Goal: Transaction & Acquisition: Purchase product/service

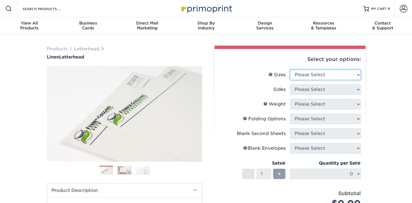
click at [342, 75] on select "Please Select 5.5" x 8.5" 8.5" x 11" 8.5" x 14" 11" x 17"" at bounding box center [325, 75] width 71 height 10
select select "8.50x11.00"
click at [290, 70] on select "Please Select 5.5" x 8.5" 8.5" x 11" 8.5" x 14" 11" x 17"" at bounding box center [325, 75] width 71 height 10
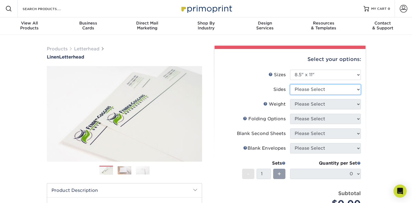
click at [329, 87] on select "Please Select Print Both Sides Print Front Only" at bounding box center [325, 89] width 71 height 10
select select "32d3c223-f82c-492b-b915-ba065a00862f"
click at [290, 84] on select "Please Select Print Both Sides Print Front Only" at bounding box center [325, 89] width 71 height 10
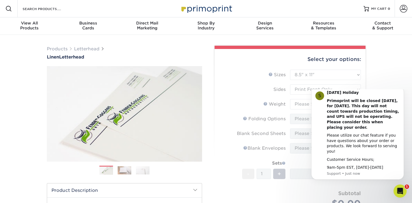
click at [302, 107] on form "Sizes Help Sizes Please Select 5.5" x 8.5" 8.5" x 11" 8.5" x 14" 11" x 17" Side…" at bounding box center [290, 146] width 142 height 152
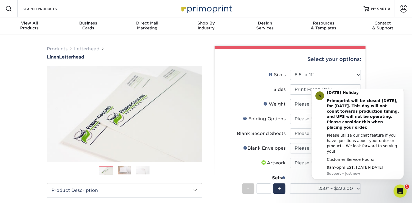
click at [244, 89] on label "Sides" at bounding box center [254, 89] width 71 height 10
click at [303, 103] on select "Please Select 70LB" at bounding box center [325, 104] width 71 height 10
select select "70LB"
click at [290, 99] on select "Please Select 70LB" at bounding box center [325, 104] width 71 height 10
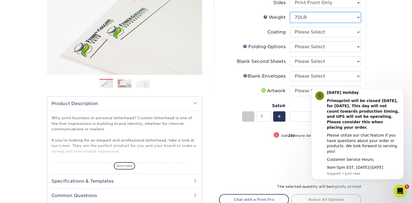
scroll to position [54, 0]
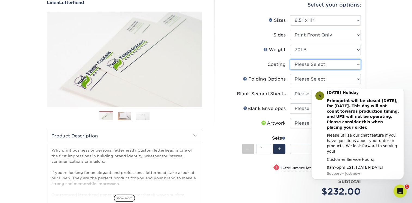
click at [321, 65] on select at bounding box center [325, 64] width 71 height 10
select select "3e7618de-abca-4bda-9f97-8b9129e913d8"
click at [290, 59] on select at bounding box center [325, 64] width 71 height 10
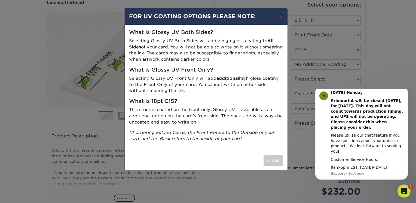
click at [281, 18] on button "×" at bounding box center [280, 15] width 13 height 15
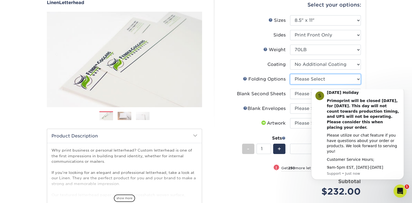
click at [304, 80] on select "Please Select FLAT - No Folding Accordion Fold Half-Fold (Vertical) Half-Fold (…" at bounding box center [325, 79] width 71 height 10
select select "9b1d5825-34d1-4721-9874-ed79abb003d7"
click at [290, 74] on select "Please Select FLAT - No Folding Accordion Fold Half-Fold (Vertical) Half-Fold (…" at bounding box center [325, 79] width 71 height 10
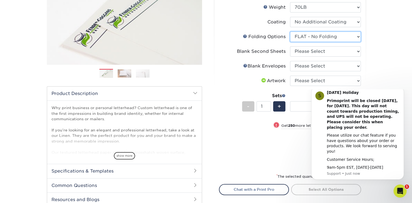
scroll to position [109, 0]
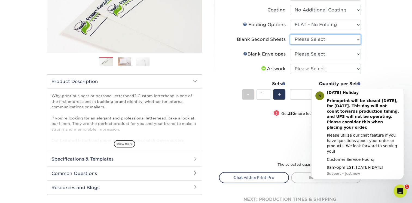
click at [312, 40] on select "Please Select No second blank sheets Yes 250 blank sheets Yes 500 blank sheets …" at bounding box center [325, 39] width 71 height 10
select select "80c01c16-d127-4b18-b8f3-2c0f873fa65b"
click at [290, 34] on select "Please Select No second blank sheets Yes 250 blank sheets Yes 500 blank sheets …" at bounding box center [325, 39] width 71 height 10
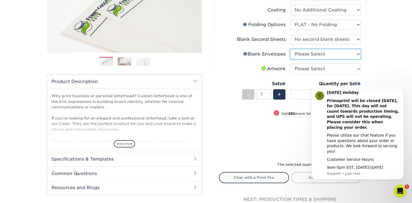
click at [313, 54] on select "Please Select No Blank Envelopes Yes 1000 Linen Envelopes NO 10 Yes 10000 Linen…" at bounding box center [325, 54] width 71 height 10
select select "9f137334-7cf0-4a73-8a74-a4df662606ea"
click at [290, 49] on select "Please Select No Blank Envelopes Yes 1000 Linen Envelopes NO 10 Yes 10000 Linen…" at bounding box center [325, 54] width 71 height 10
click at [313, 70] on select "Please Select I will upload files I need a design - $75" at bounding box center [325, 69] width 71 height 10
select select "upload"
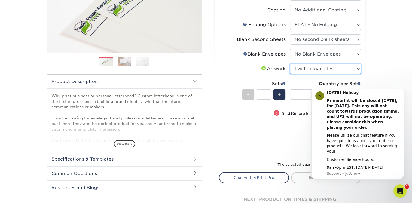
click at [290, 64] on select "Please Select I will upload files I need a design - $75" at bounding box center [325, 69] width 71 height 10
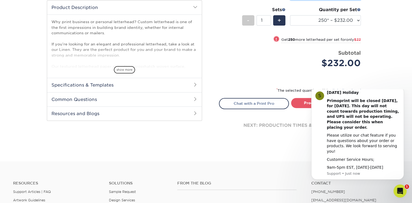
scroll to position [190, 0]
